Goal: Transaction & Acquisition: Purchase product/service

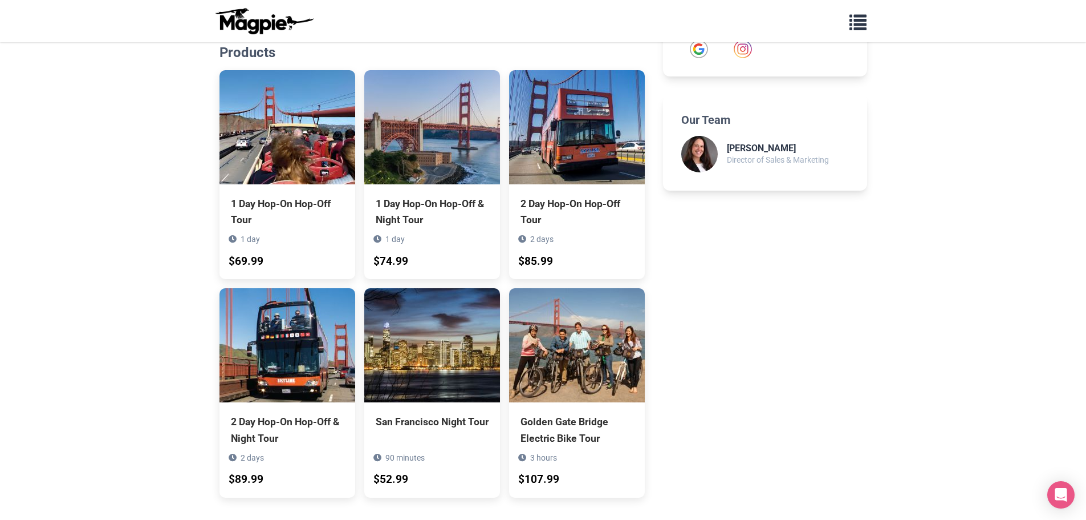
scroll to position [627, 0]
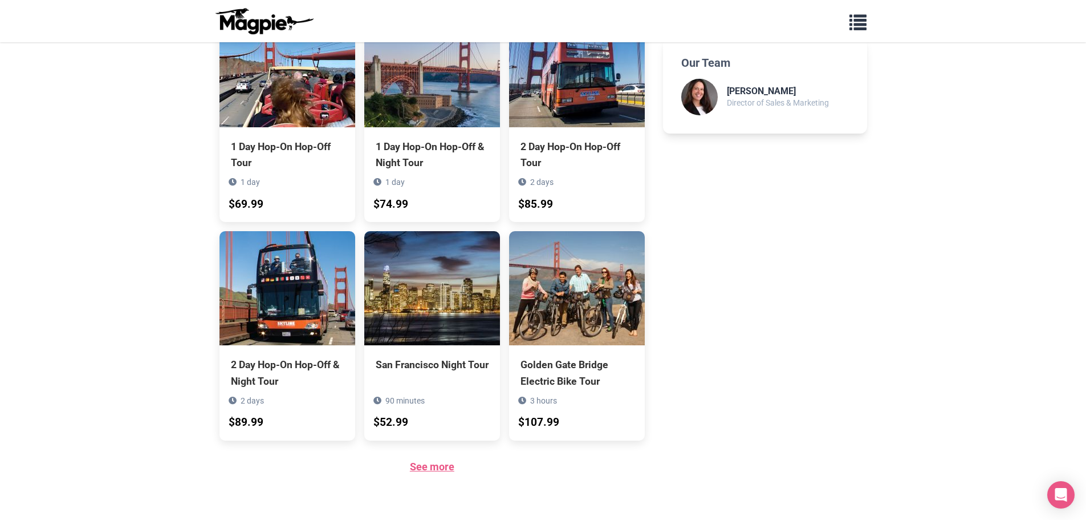
click at [445, 460] on link "See more" at bounding box center [432, 466] width 44 height 12
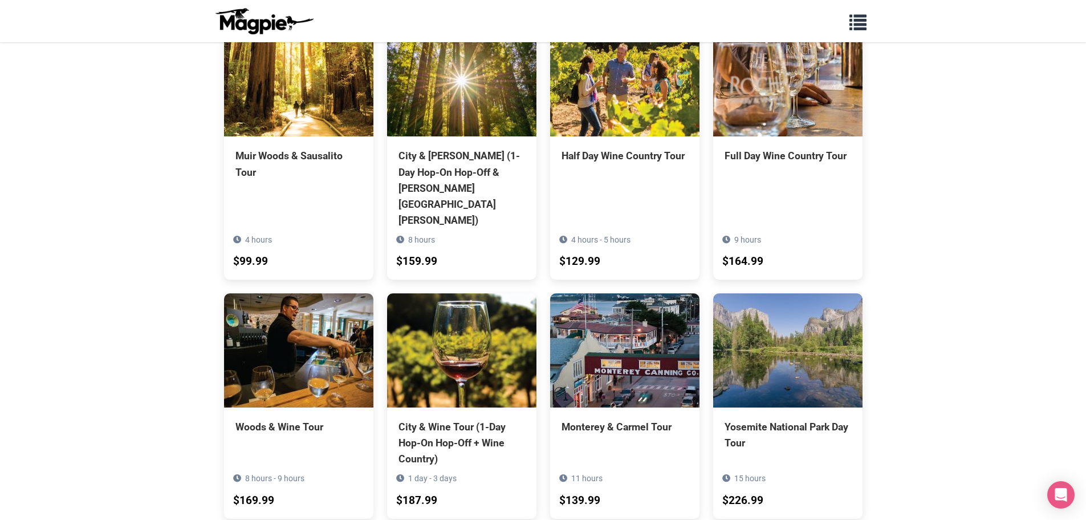
scroll to position [855, 0]
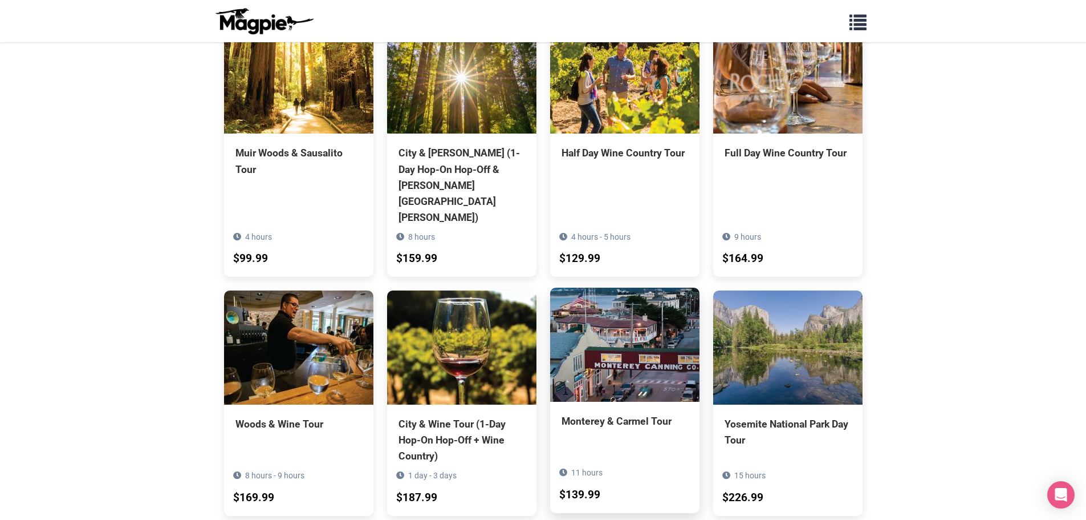
click at [652, 413] on div "Monterey & Carmel Tour" at bounding box center [625, 421] width 127 height 16
